Goal: Task Accomplishment & Management: Manage account settings

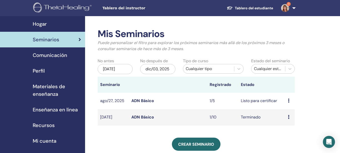
click at [289, 100] on icon at bounding box center [289, 101] width 2 height 4
click at [287, 119] on link "asistentes" at bounding box center [289, 118] width 19 height 5
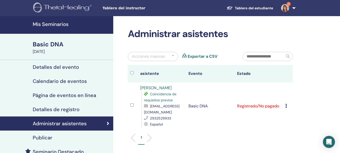
scroll to position [25, 0]
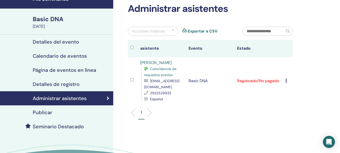
click at [286, 80] on icon at bounding box center [287, 81] width 2 height 4
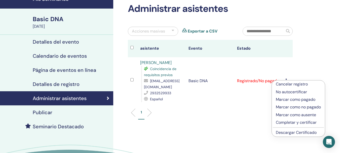
click at [298, 133] on link "Descargar Certificado" at bounding box center [296, 132] width 41 height 5
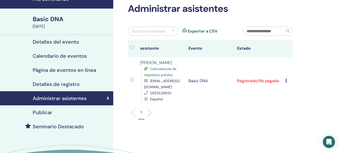
click at [286, 81] on icon at bounding box center [287, 81] width 2 height 4
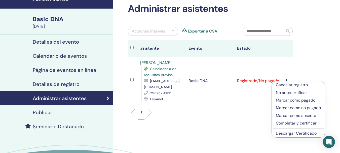
click at [302, 122] on p "Completar y certificar" at bounding box center [298, 123] width 45 height 6
